Goal: Information Seeking & Learning: Learn about a topic

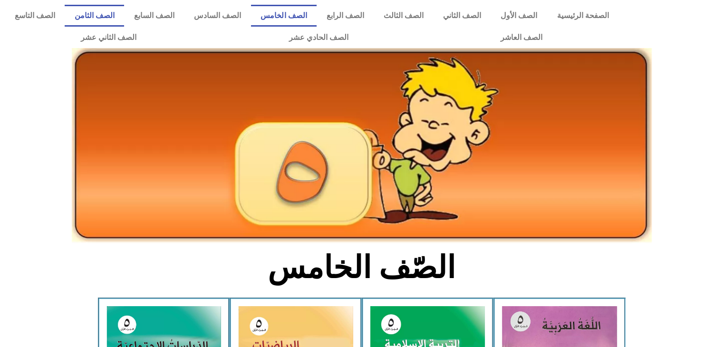
click at [124, 19] on link "الصف الثامن" at bounding box center [94, 16] width 59 height 22
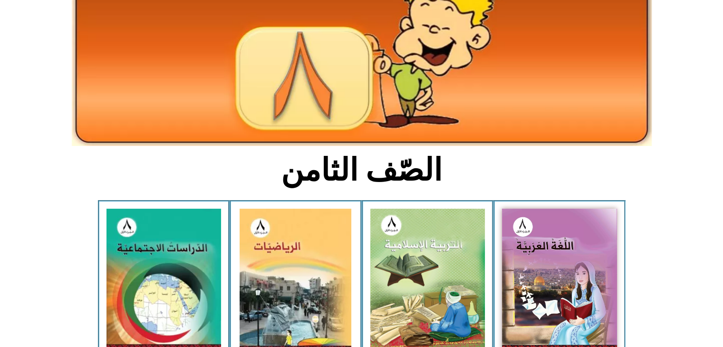
scroll to position [114, 0]
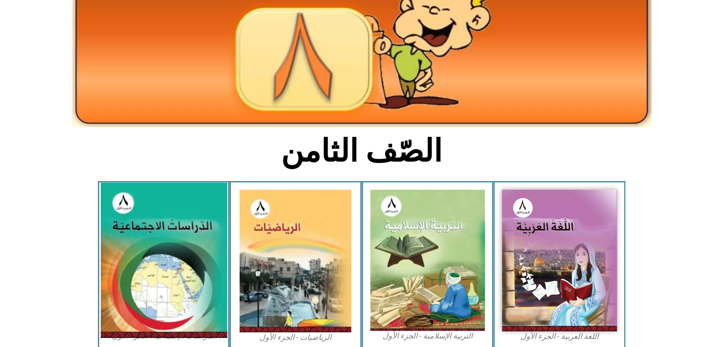
click at [156, 203] on img at bounding box center [163, 259] width 126 height 155
